Goal: Find specific page/section: Find specific page/section

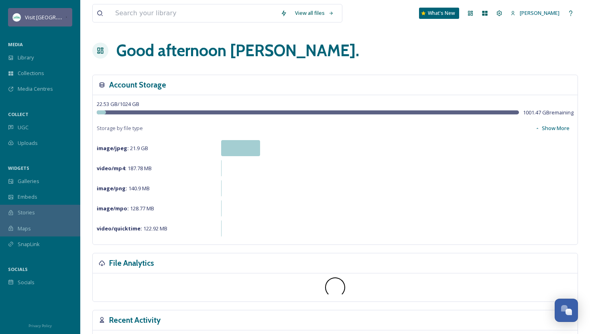
click at [57, 16] on span "Visit [GEOGRAPHIC_DATA][US_STATE]" at bounding box center [70, 17] width 90 height 8
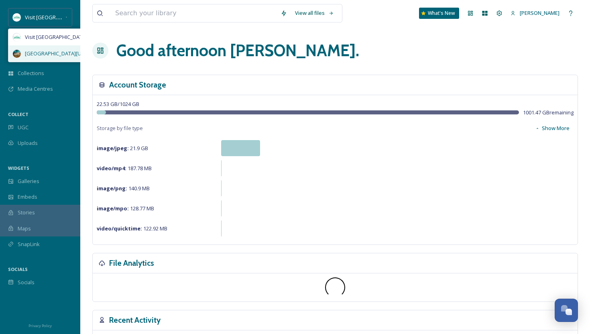
click at [50, 50] on span "[GEOGRAPHIC_DATA][US_STATE]" at bounding box center [64, 54] width 78 height 8
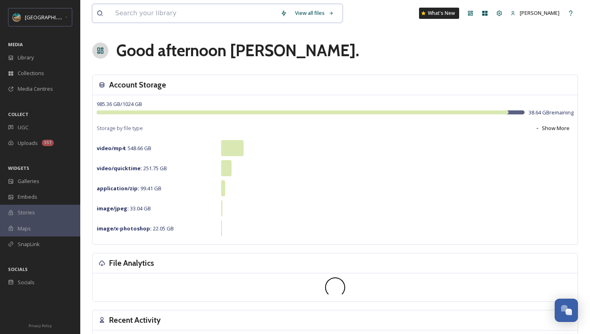
click at [150, 14] on input at bounding box center [193, 13] width 165 height 18
paste input "[PERSON_NAME]"
type input "[PERSON_NAME]"
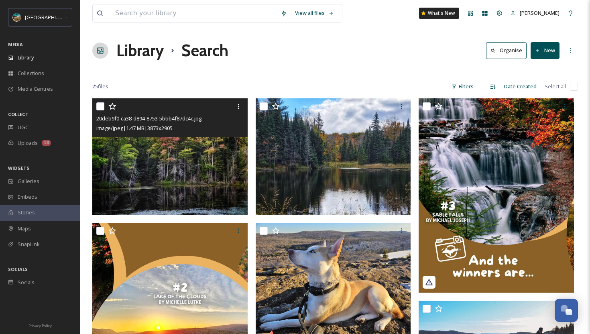
click at [201, 171] on img at bounding box center [169, 156] width 155 height 116
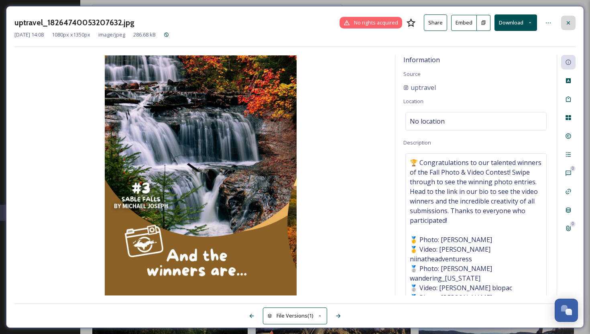
click at [564, 21] on div at bounding box center [568, 23] width 14 height 14
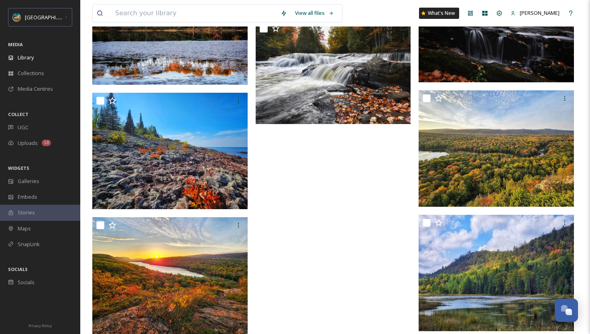
scroll to position [929, 0]
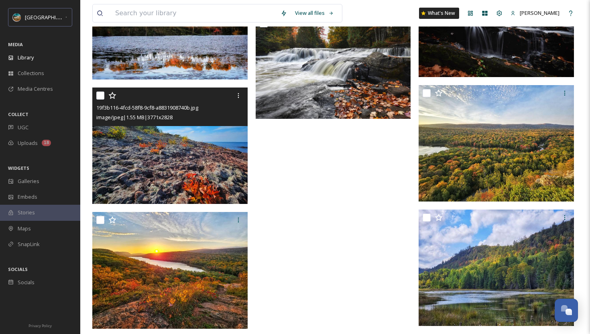
click at [204, 165] on img at bounding box center [169, 146] width 155 height 116
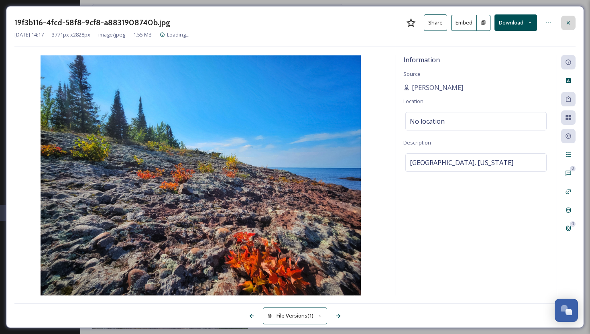
click at [568, 20] on icon at bounding box center [568, 23] width 6 height 6
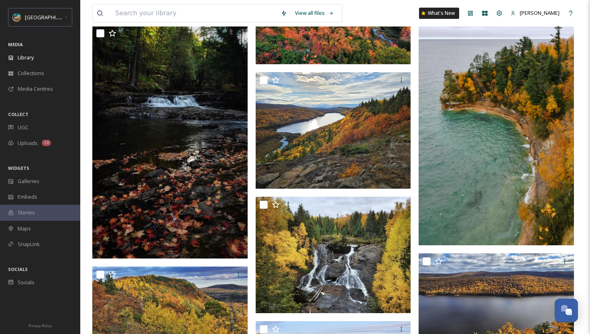
scroll to position [275, 0]
